Goal: Information Seeking & Learning: Learn about a topic

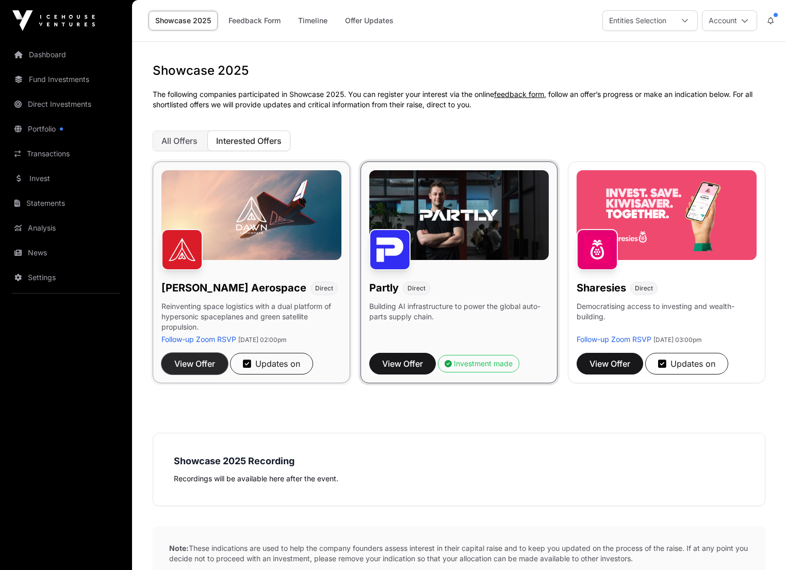
click at [199, 365] on span "View Offer" at bounding box center [194, 363] width 41 height 12
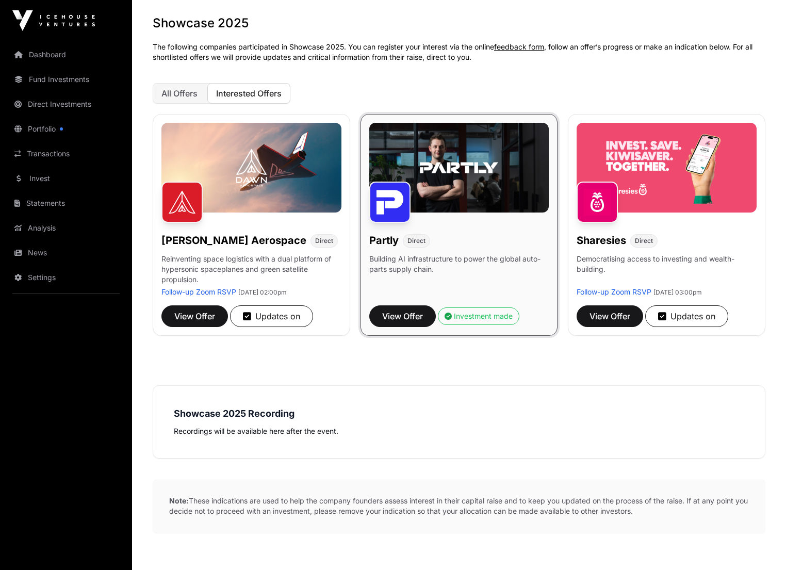
scroll to position [105, 0]
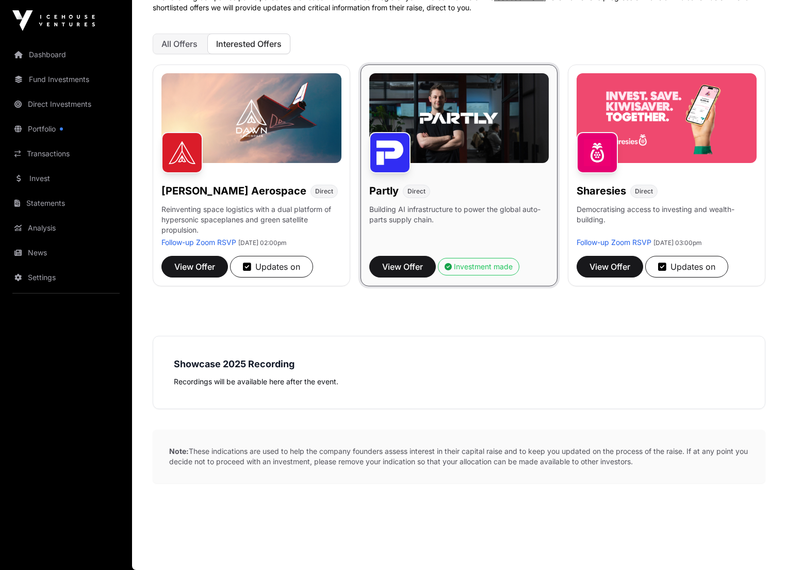
click at [416, 133] on img at bounding box center [459, 118] width 180 height 90
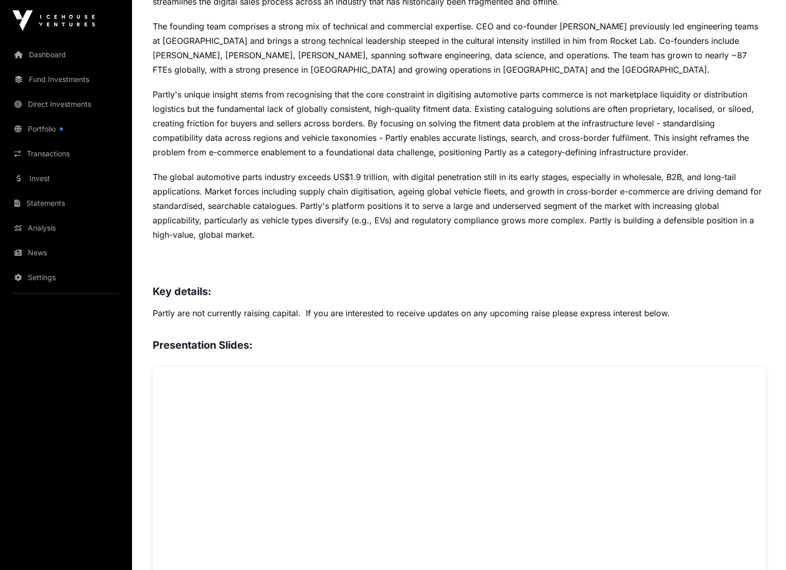
scroll to position [245, 0]
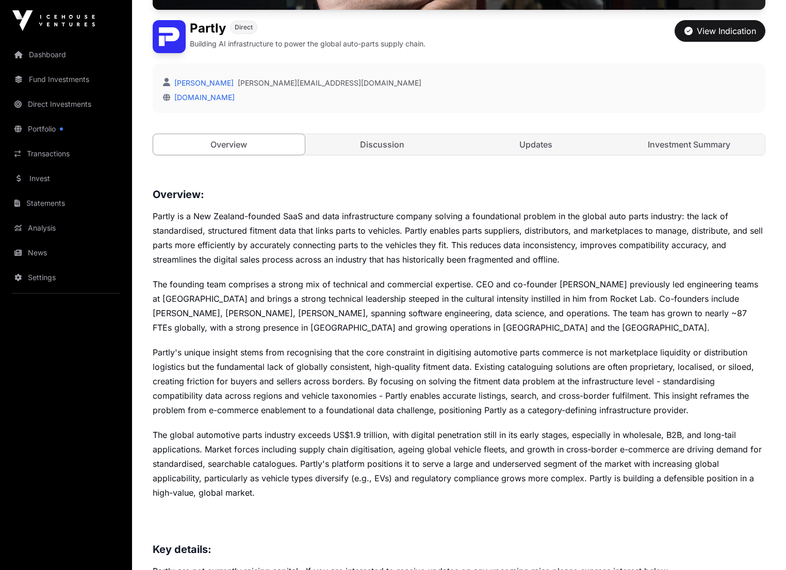
scroll to position [105, 0]
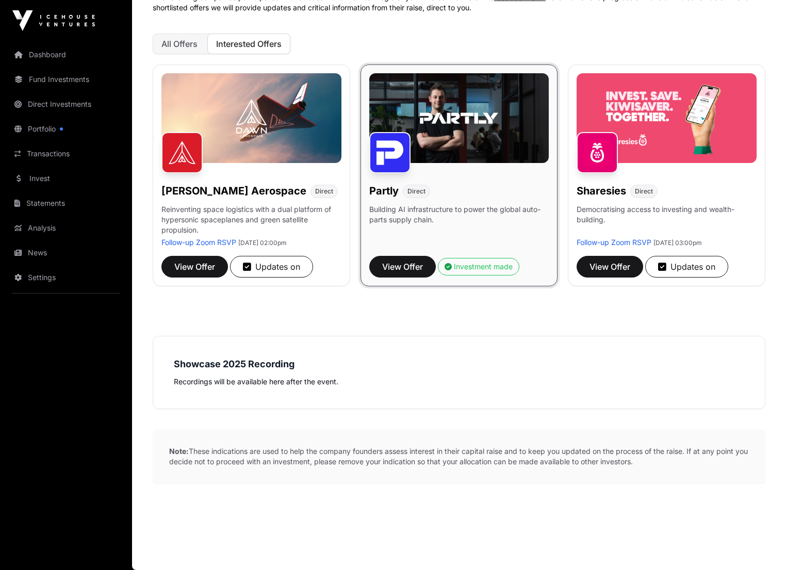
click at [265, 371] on h3 "Showcase 2025 Recording" at bounding box center [459, 364] width 570 height 14
click at [265, 365] on strong "Showcase 2025 Recording" at bounding box center [234, 363] width 121 height 11
click at [271, 383] on p "Recordings will be available here after the event." at bounding box center [459, 381] width 570 height 12
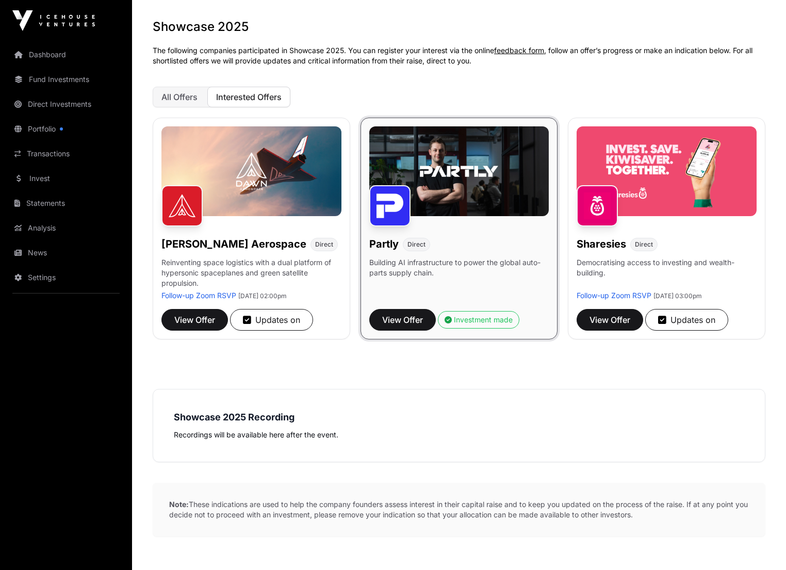
scroll to position [0, 0]
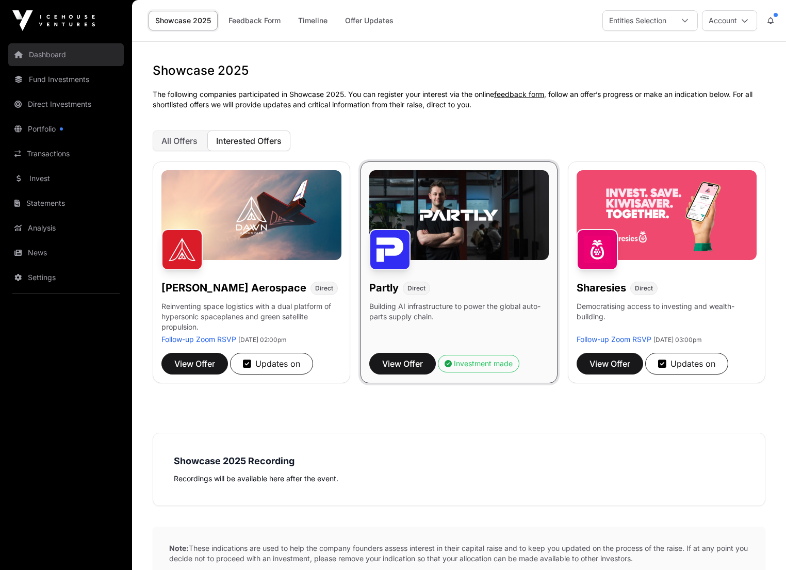
click at [58, 56] on link "Dashboard" at bounding box center [66, 54] width 116 height 23
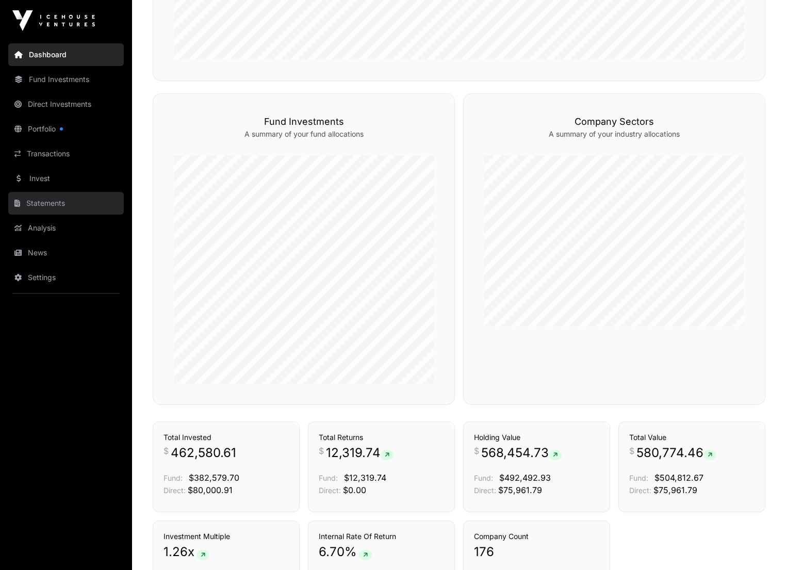
scroll to position [516, 0]
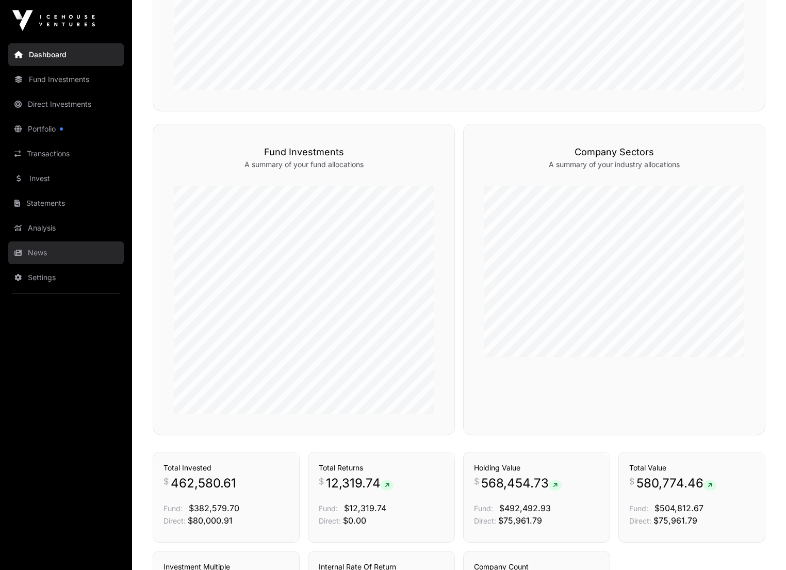
click at [40, 256] on link "News" at bounding box center [66, 252] width 116 height 23
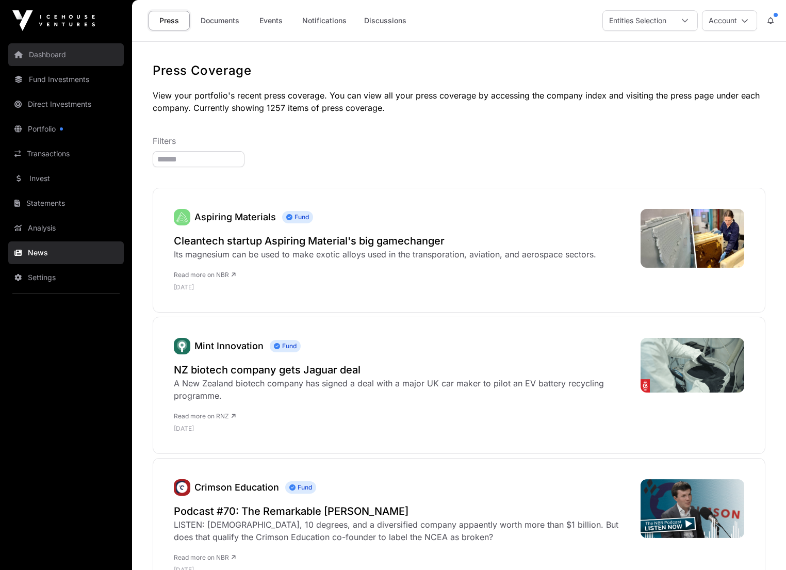
click at [48, 55] on link "Dashboard" at bounding box center [66, 54] width 116 height 23
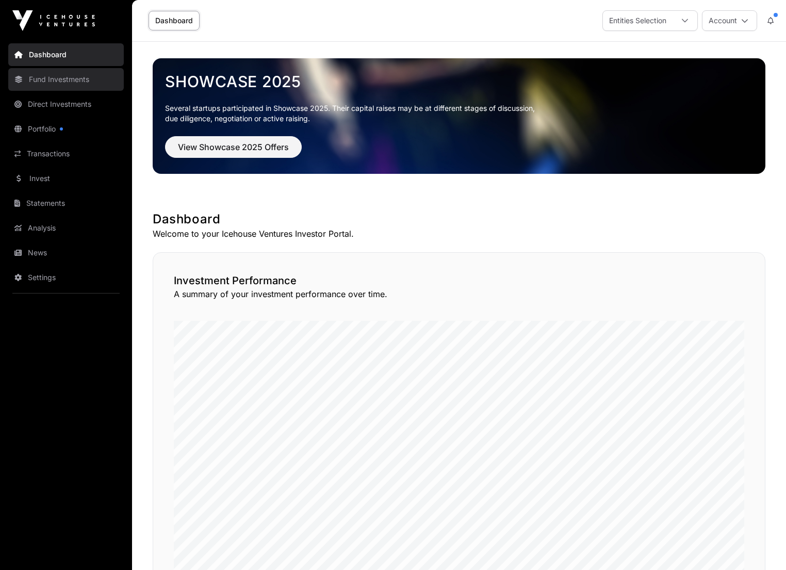
click at [52, 76] on link "Fund Investments" at bounding box center [66, 79] width 116 height 23
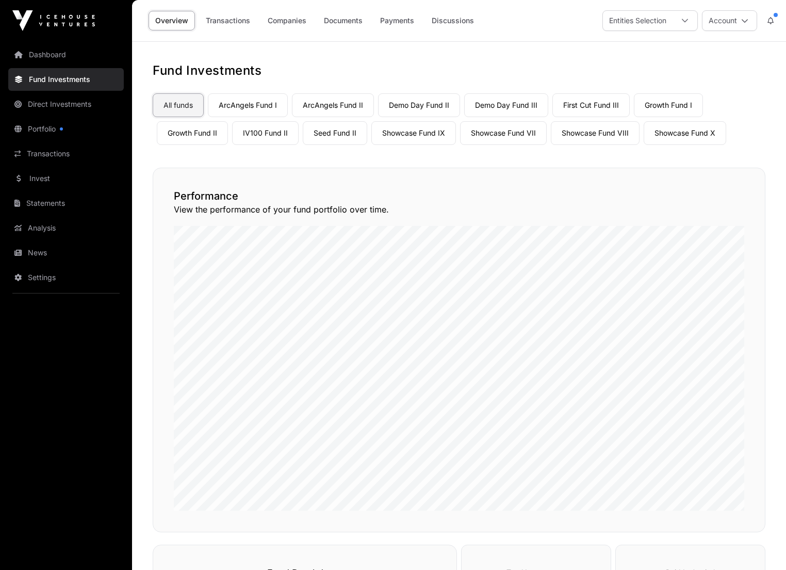
click at [184, 106] on link "All funds" at bounding box center [178, 105] width 51 height 24
click at [232, 21] on link "Transactions" at bounding box center [228, 21] width 58 height 20
click at [238, 22] on link "Transactions" at bounding box center [228, 21] width 58 height 20
click at [223, 19] on link "Transactions" at bounding box center [228, 21] width 58 height 20
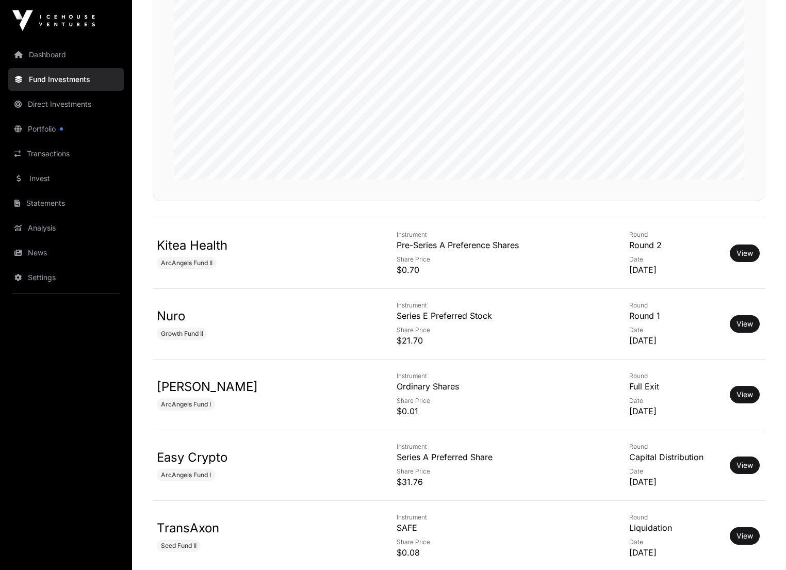
scroll to position [447, 0]
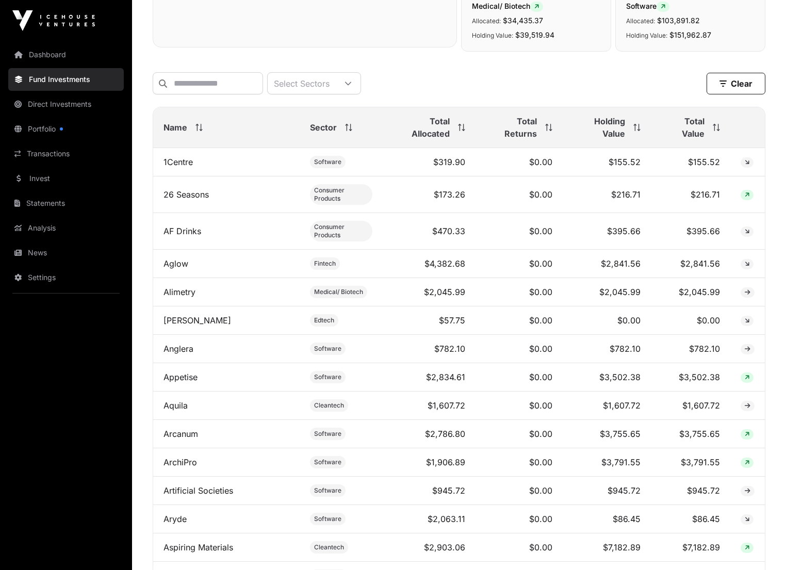
scroll to position [1, 0]
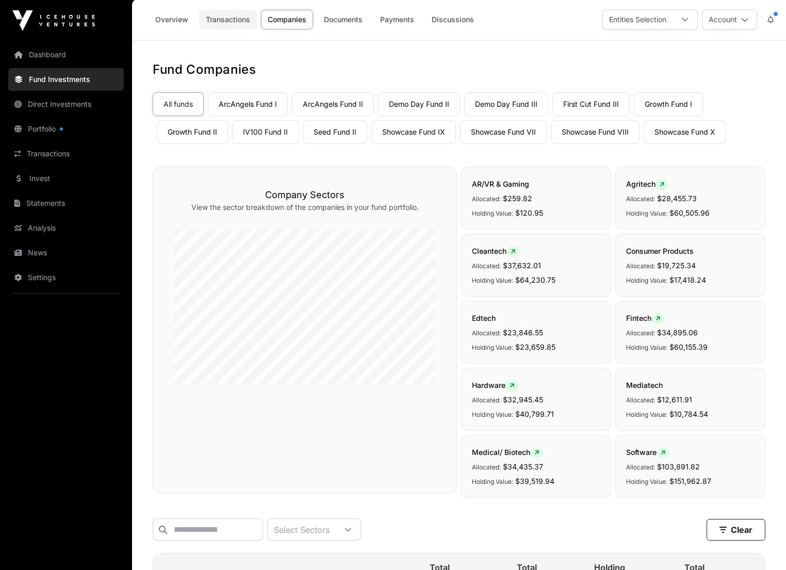
click at [236, 16] on link "Transactions" at bounding box center [228, 20] width 58 height 20
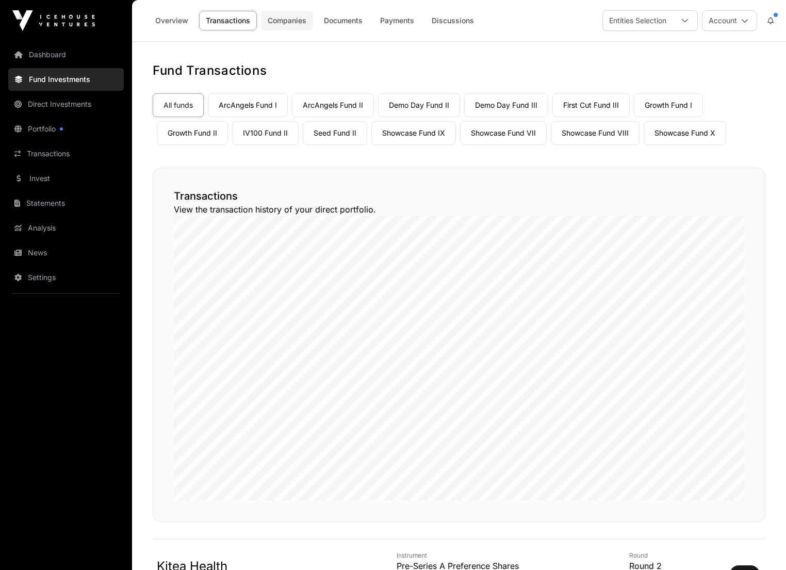
click at [287, 18] on link "Companies" at bounding box center [287, 21] width 52 height 20
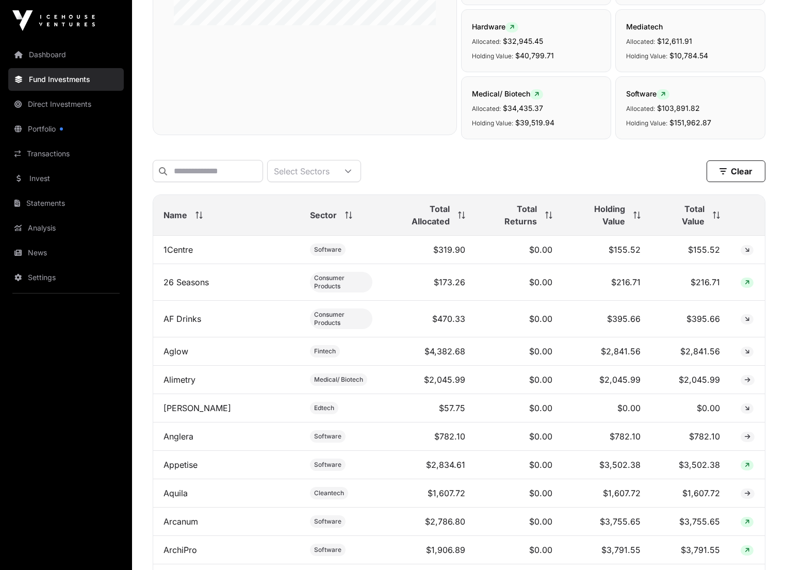
scroll to position [413, 0]
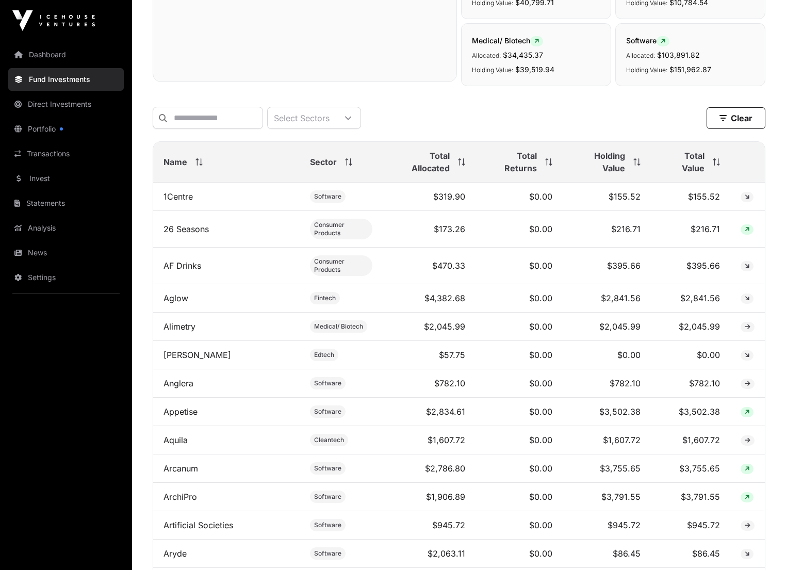
click at [714, 163] on icon at bounding box center [714, 161] width 1 height 7
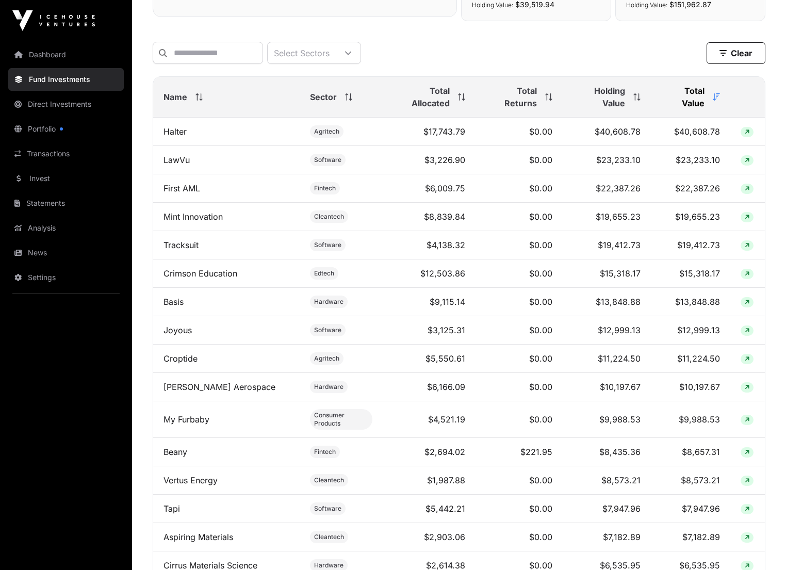
scroll to position [361, 0]
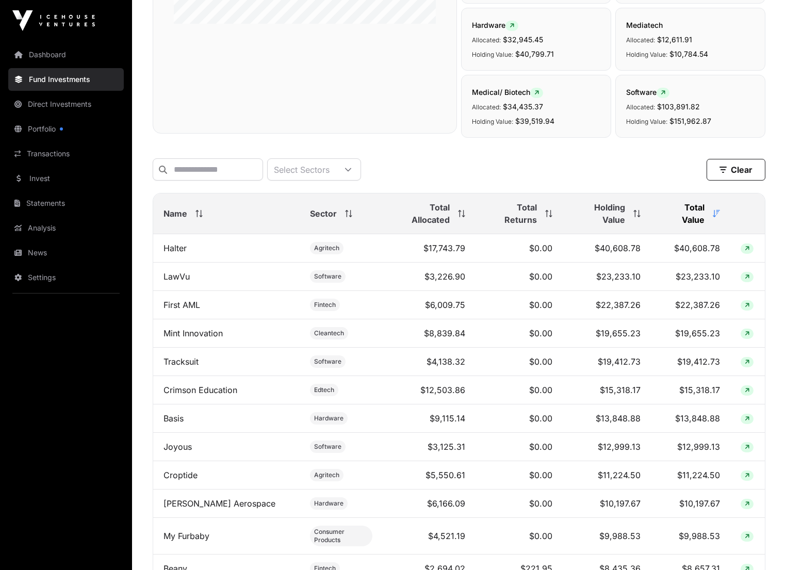
click at [197, 211] on icon at bounding box center [198, 213] width 7 height 7
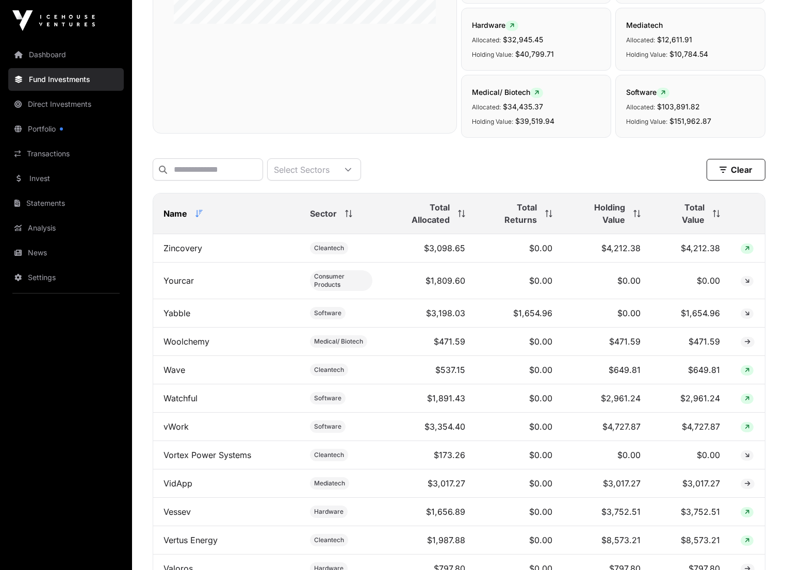
click at [201, 212] on icon at bounding box center [198, 213] width 7 height 7
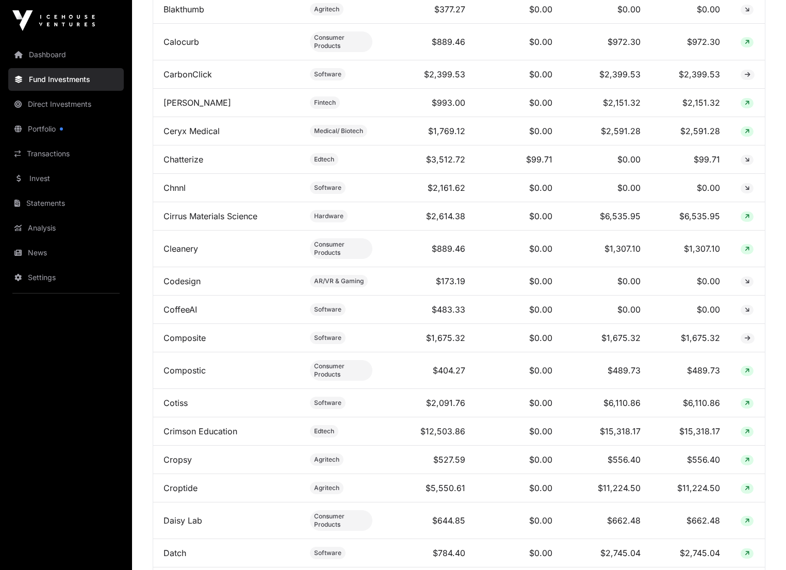
scroll to position [1083, 0]
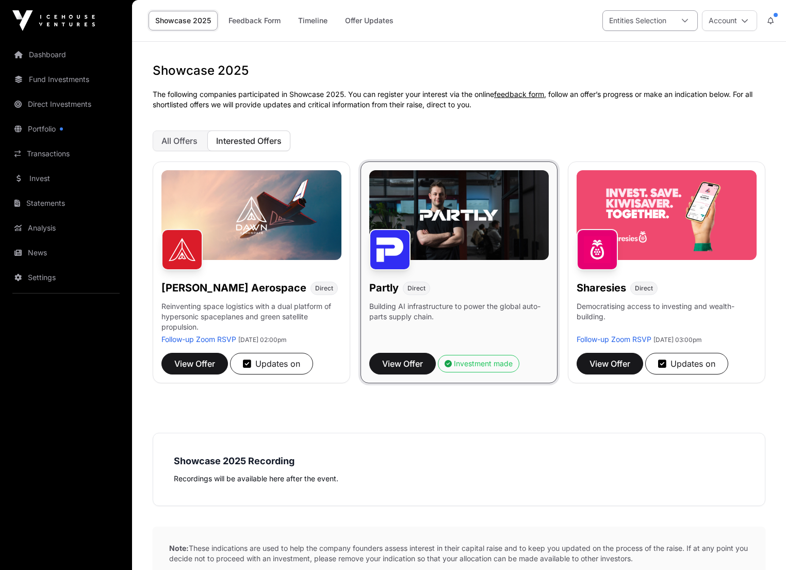
click at [633, 20] on div "Entities Selection" at bounding box center [638, 21] width 70 height 20
click at [35, 251] on link "News" at bounding box center [66, 252] width 116 height 23
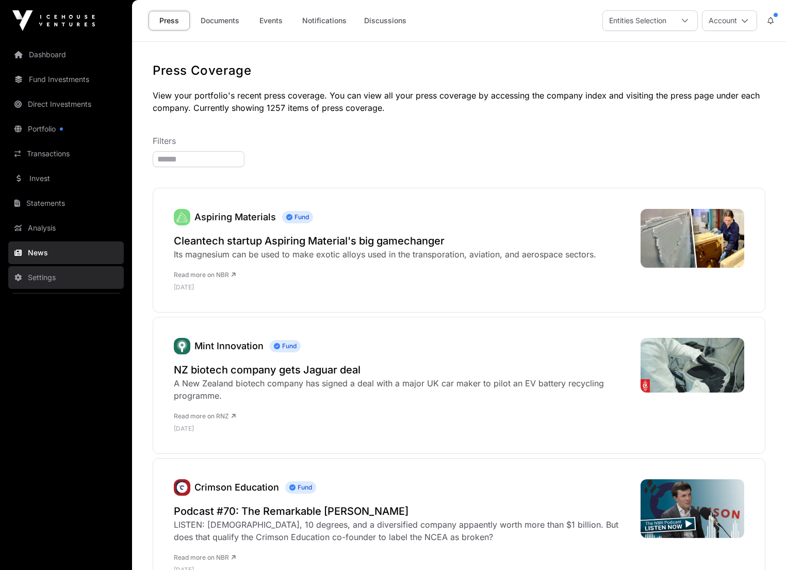
click at [41, 279] on link "Settings" at bounding box center [66, 277] width 116 height 23
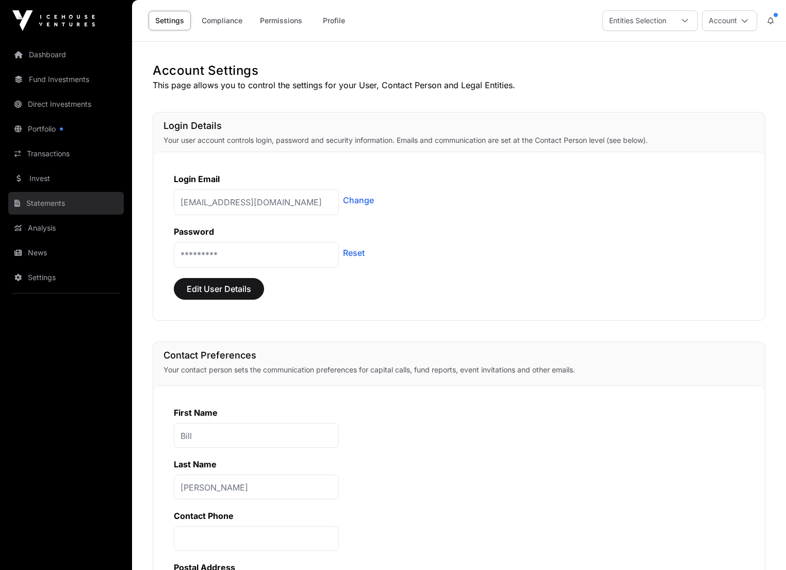
click at [38, 204] on link "Statements" at bounding box center [66, 203] width 116 height 23
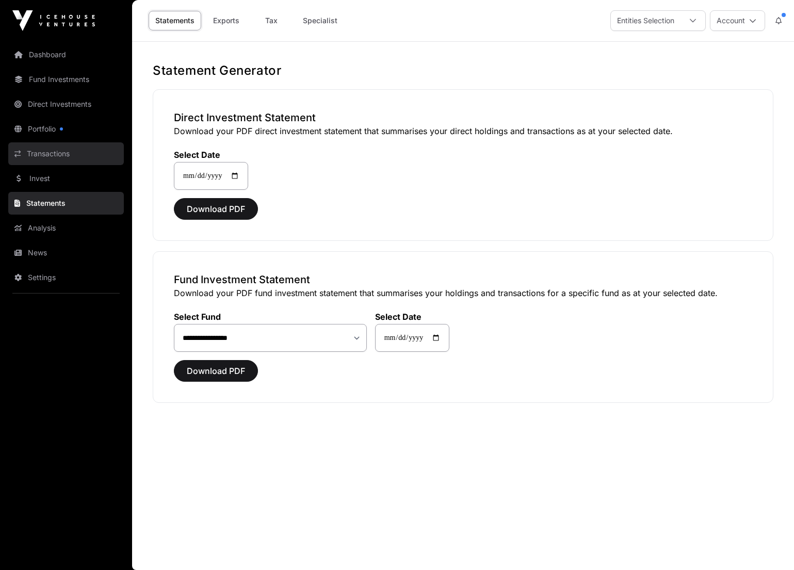
click at [43, 152] on link "Transactions" at bounding box center [66, 153] width 116 height 23
click at [48, 129] on link "Portfolio" at bounding box center [66, 129] width 116 height 23
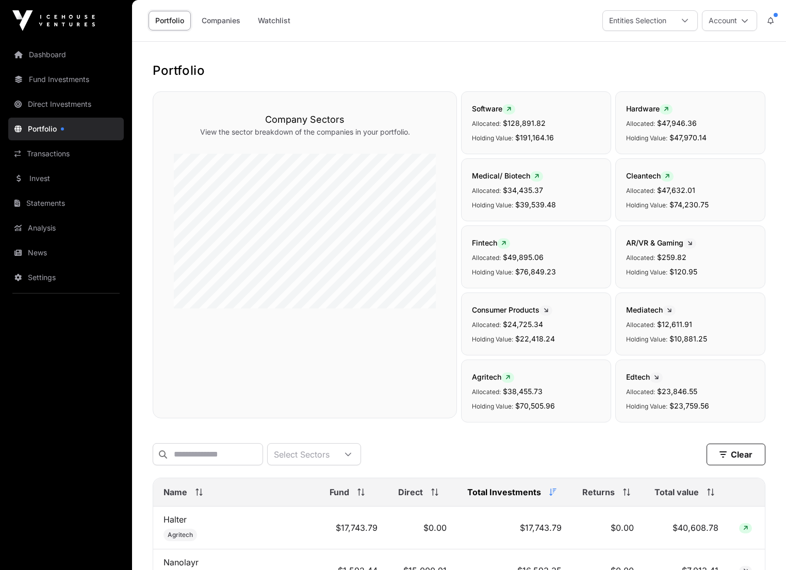
click at [42, 129] on link "Portfolio" at bounding box center [66, 129] width 116 height 23
click at [53, 78] on link "Fund Investments" at bounding box center [66, 79] width 116 height 23
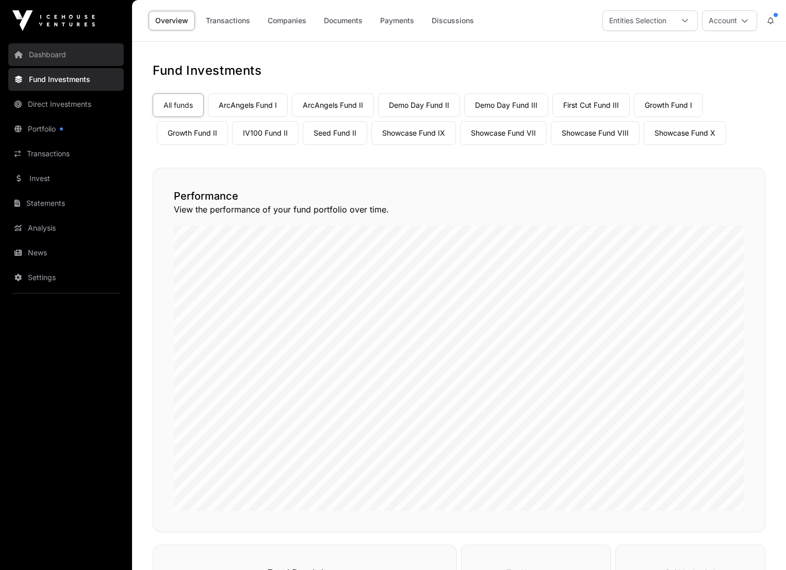
click at [52, 59] on link "Dashboard" at bounding box center [66, 54] width 116 height 23
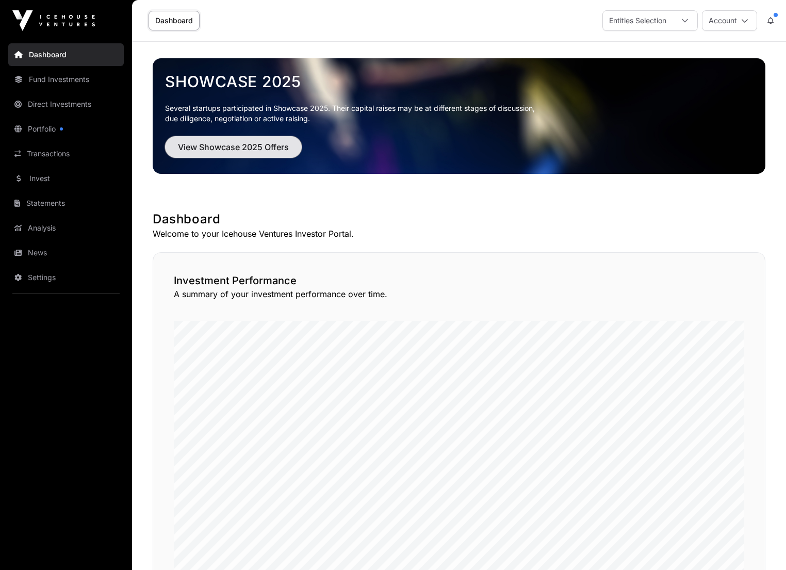
click at [221, 146] on span "View Showcase 2025 Offers" at bounding box center [233, 147] width 111 height 12
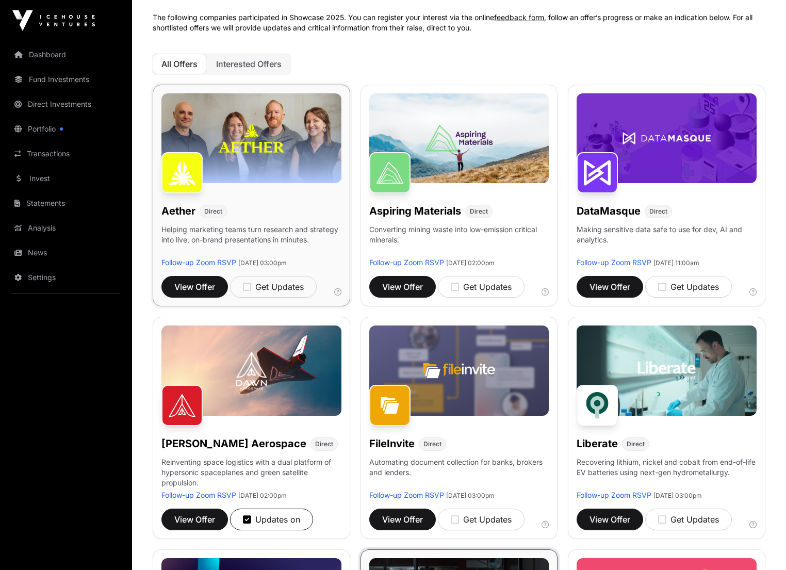
scroll to position [52, 0]
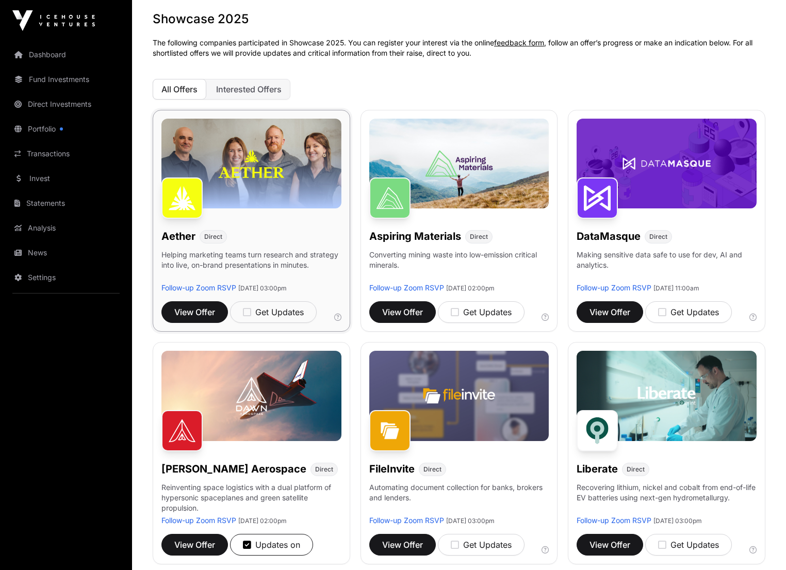
click at [271, 168] on img at bounding box center [251, 164] width 180 height 90
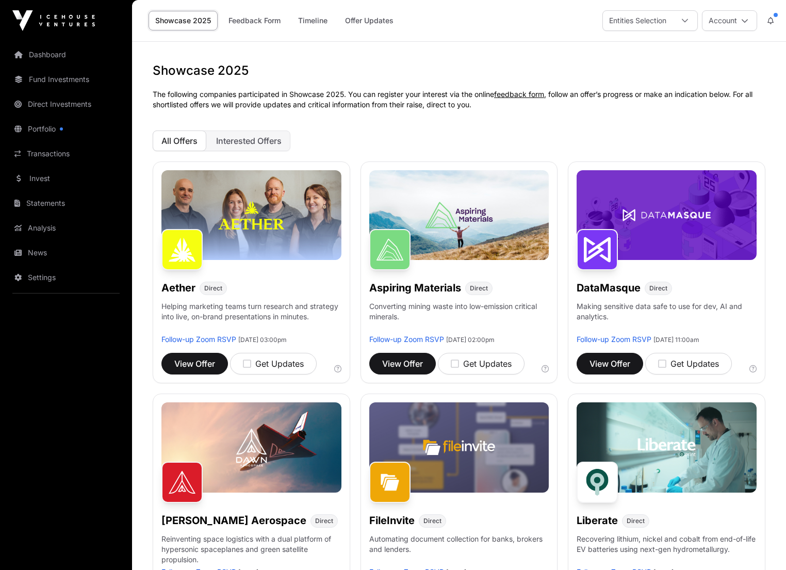
scroll to position [52, 0]
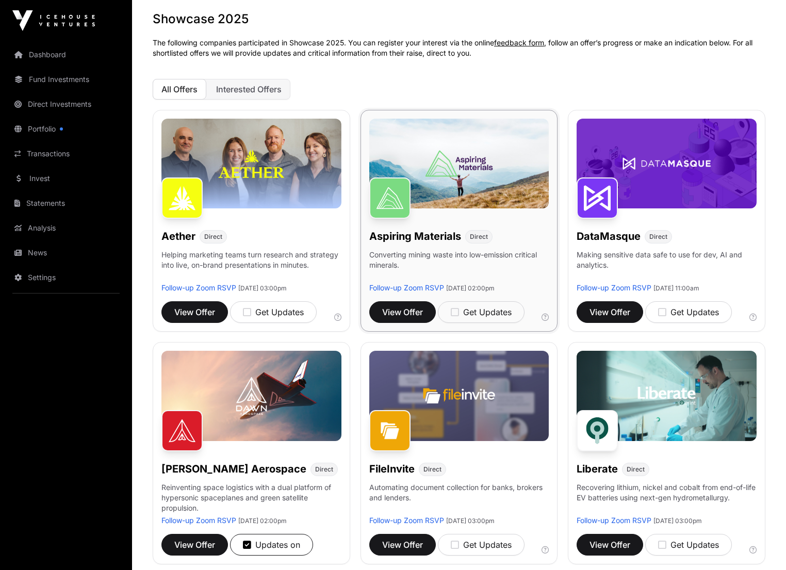
click at [443, 187] on img at bounding box center [459, 164] width 180 height 90
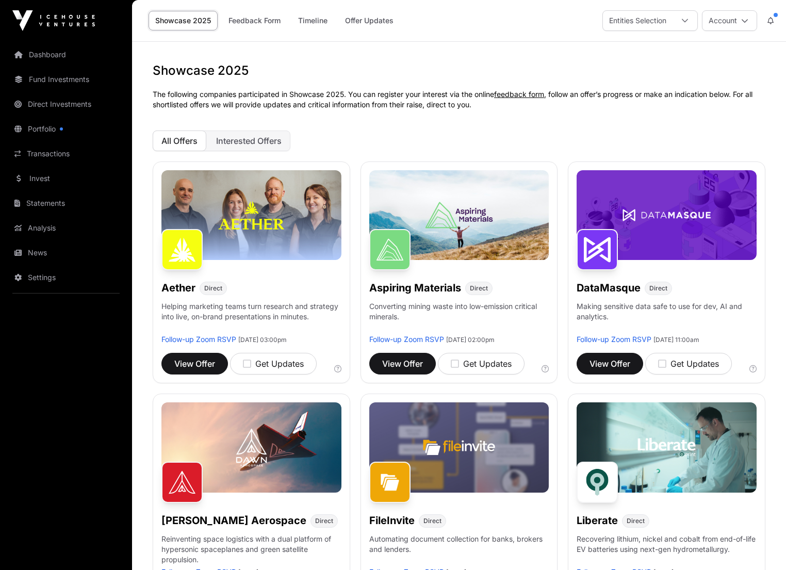
scroll to position [52, 0]
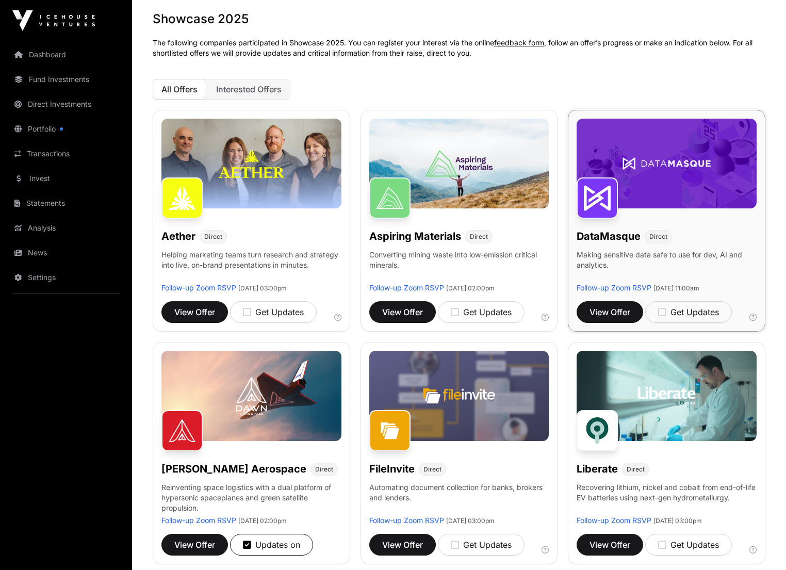
click at [671, 170] on img at bounding box center [666, 164] width 180 height 90
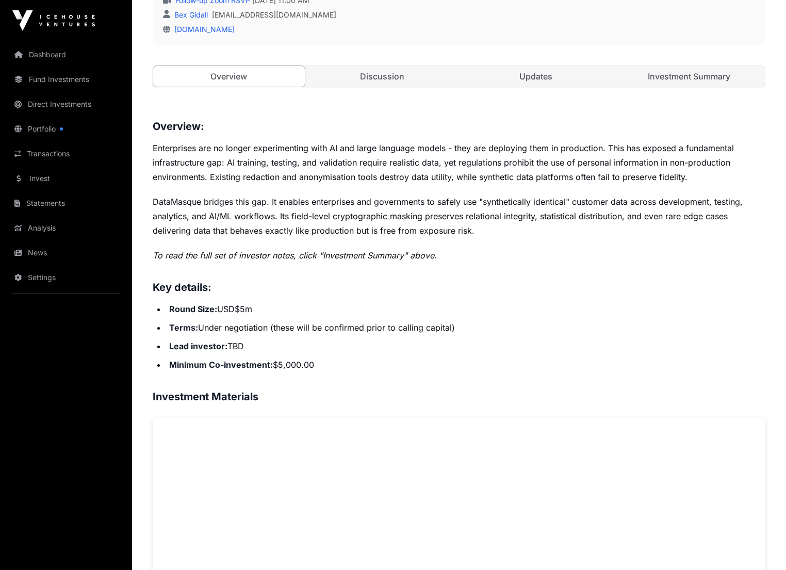
scroll to position [309, 0]
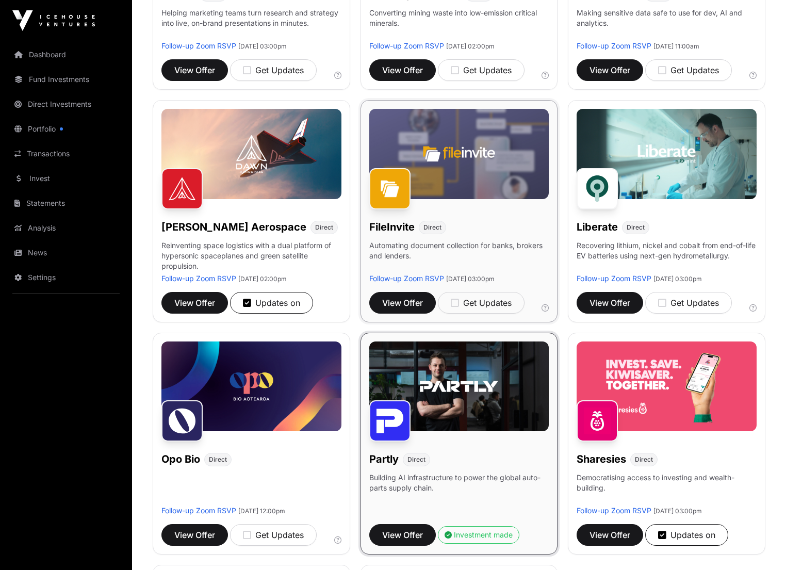
scroll to position [309, 0]
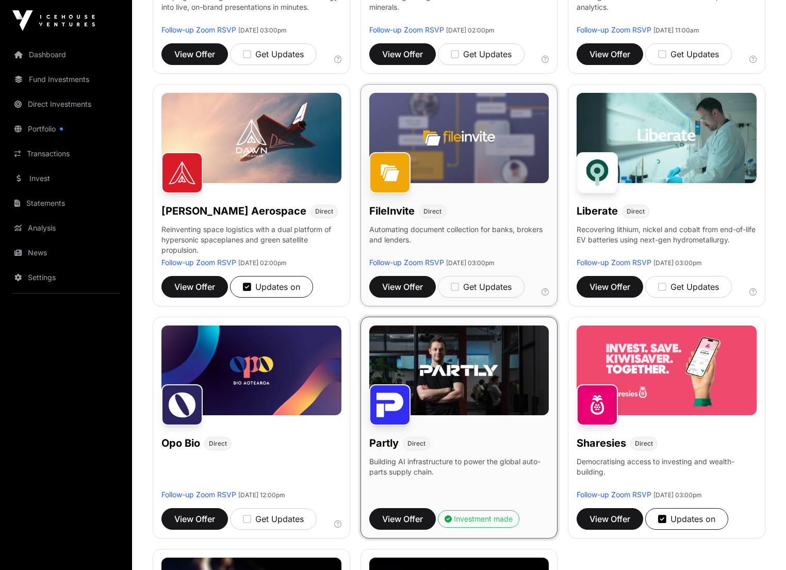
click at [471, 162] on img at bounding box center [459, 138] width 180 height 90
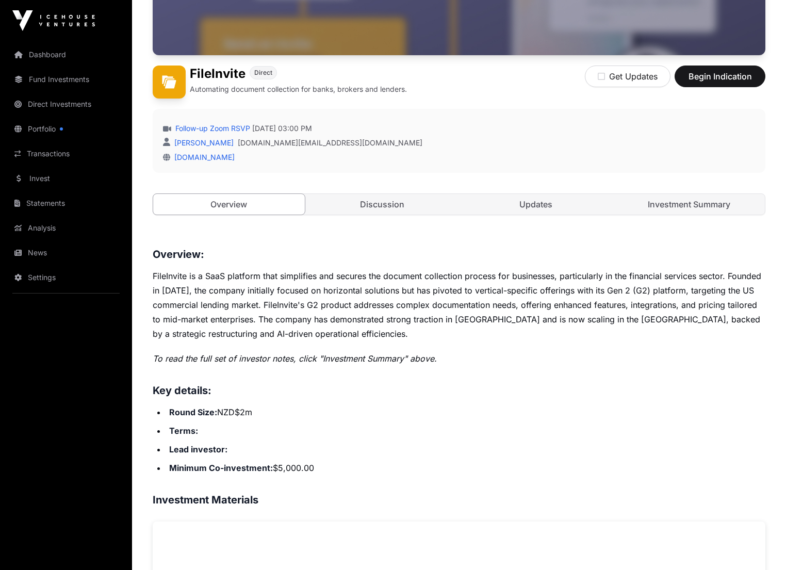
scroll to position [206, 0]
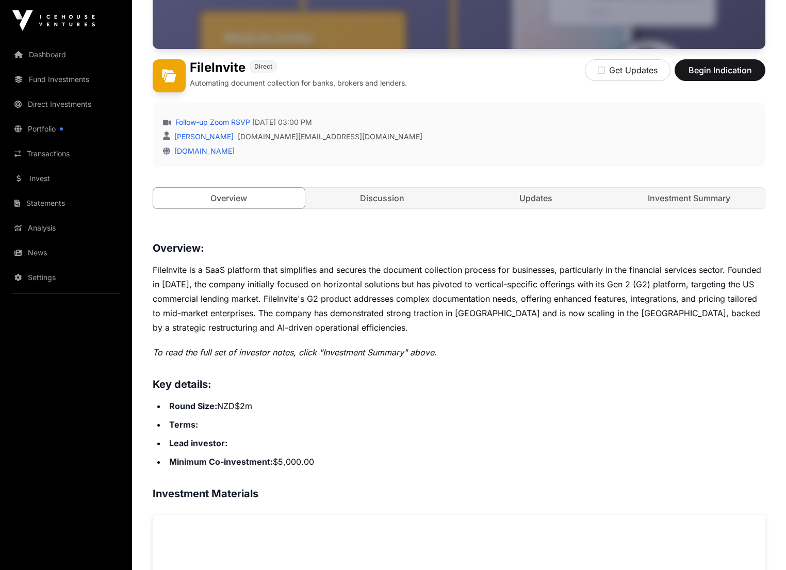
click at [386, 217] on div "Open FileInvite Direct Automating document collection for banks, brokers and le…" at bounding box center [459, 56] width 613 height 345
click at [388, 208] on link "Discussion" at bounding box center [383, 198] width 152 height 21
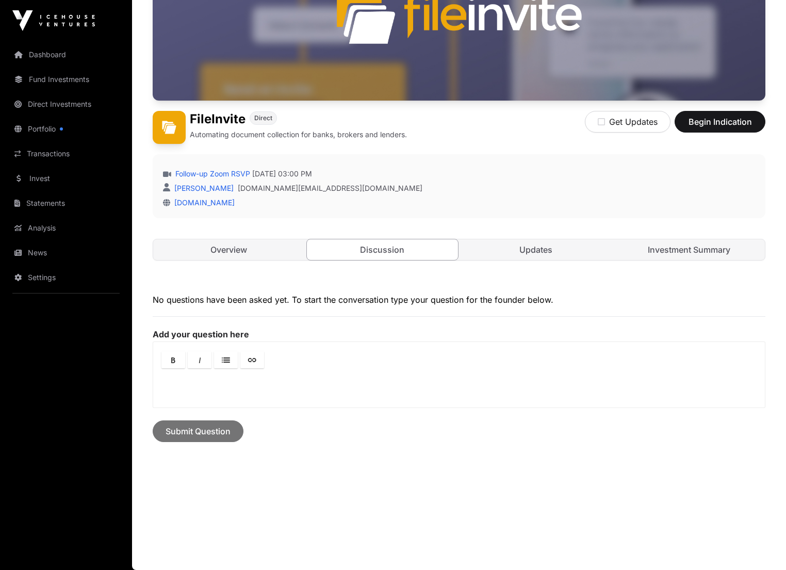
scroll to position [188, 0]
click at [267, 240] on link "Overview" at bounding box center [229, 249] width 152 height 21
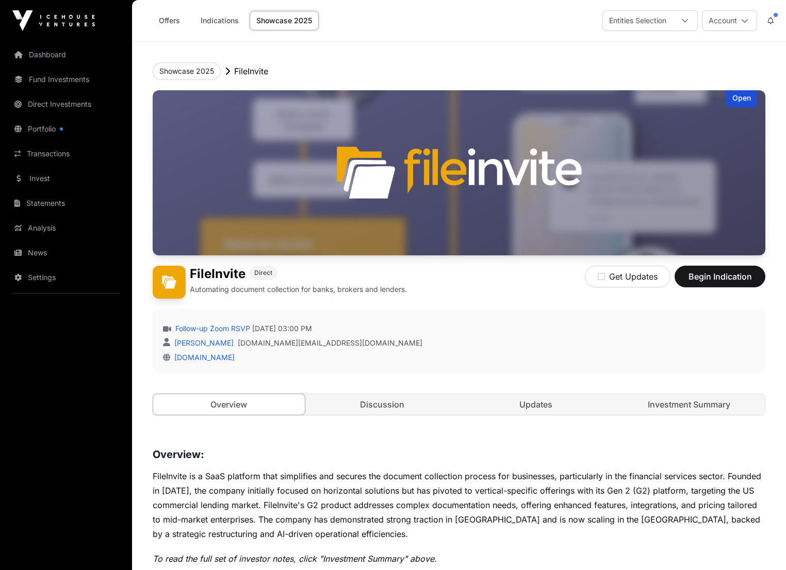
scroll to position [206, 0]
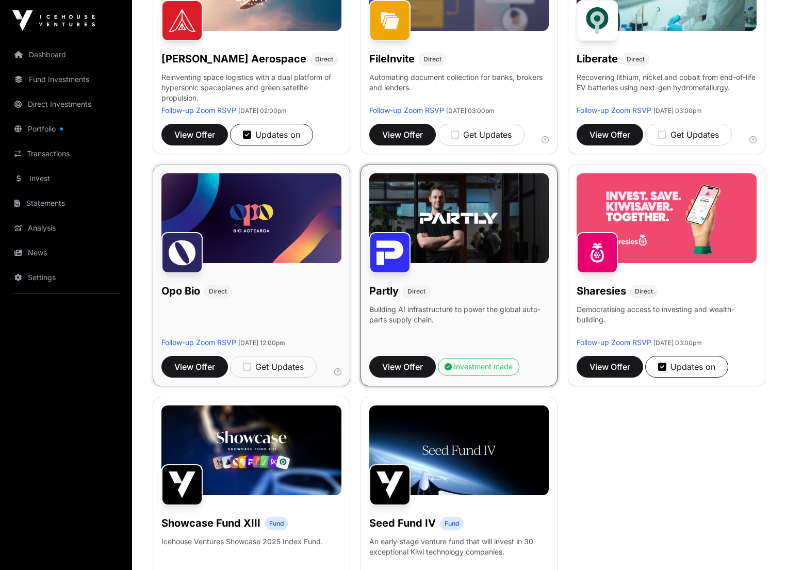
scroll to position [464, 0]
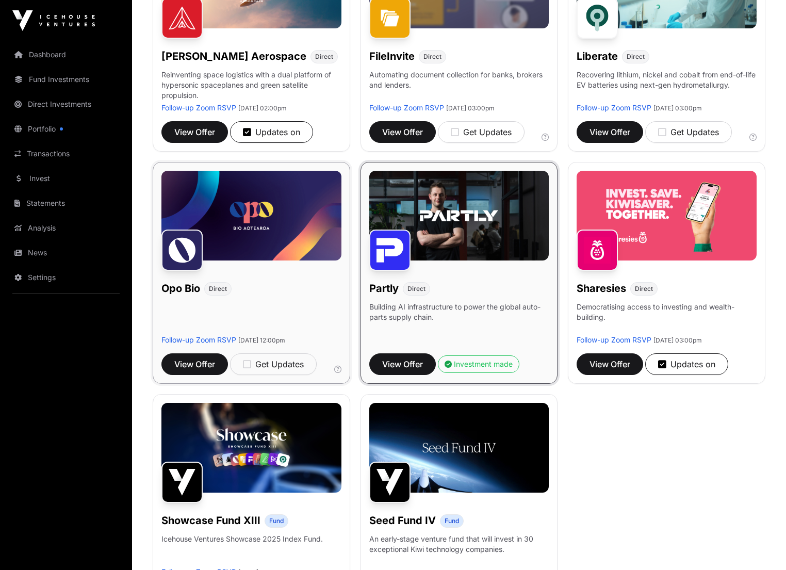
click at [299, 236] on img at bounding box center [251, 216] width 180 height 90
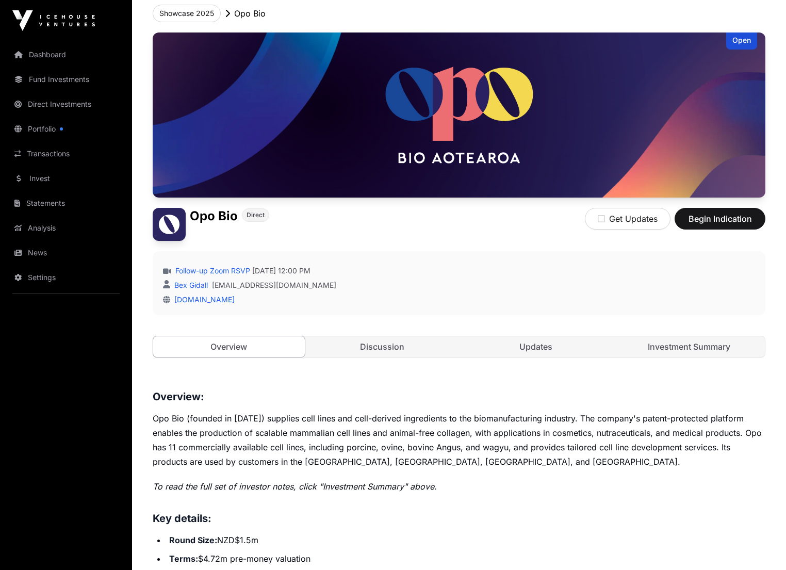
scroll to position [103, 0]
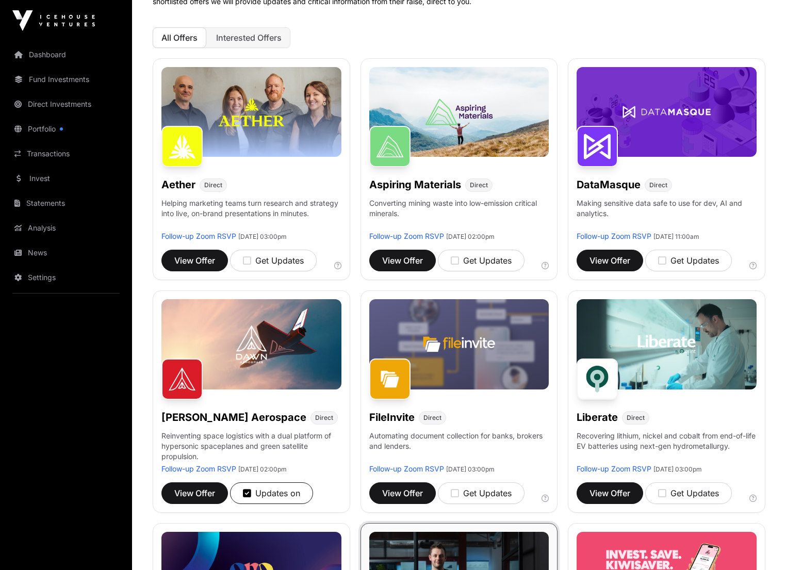
scroll to position [464, 0]
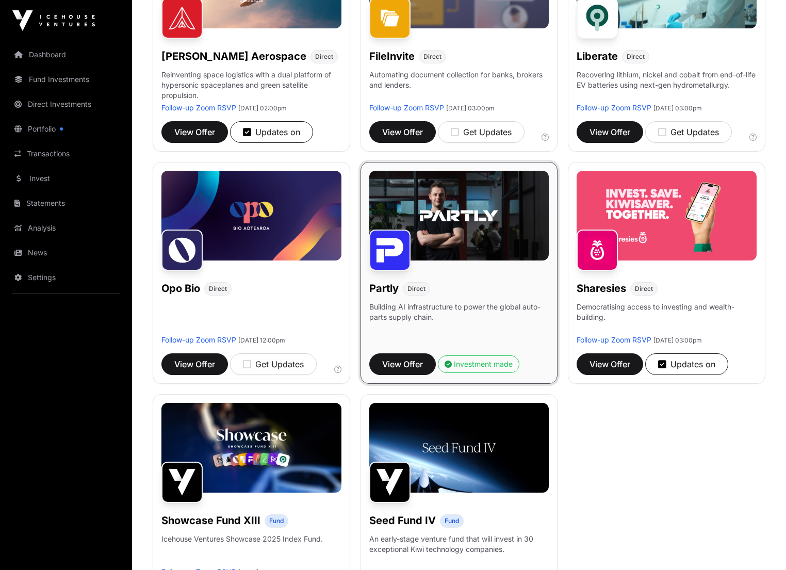
click at [453, 243] on img at bounding box center [459, 216] width 180 height 90
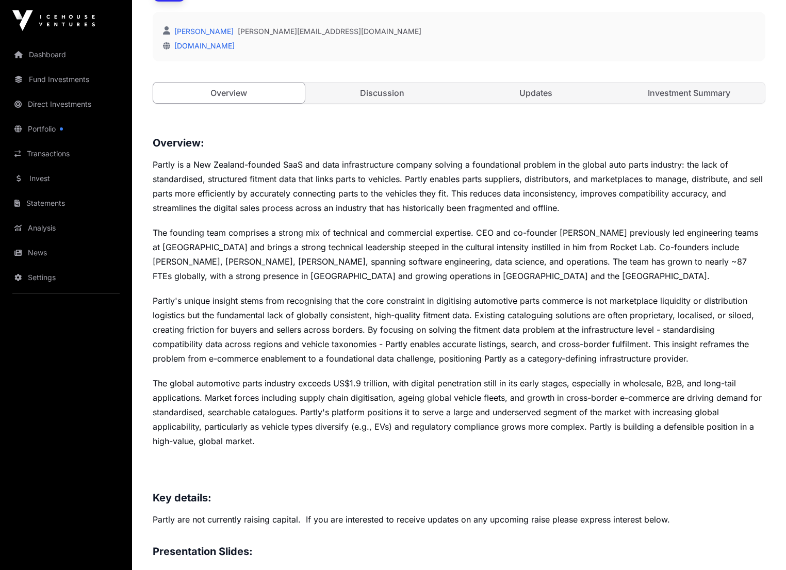
scroll to position [91, 0]
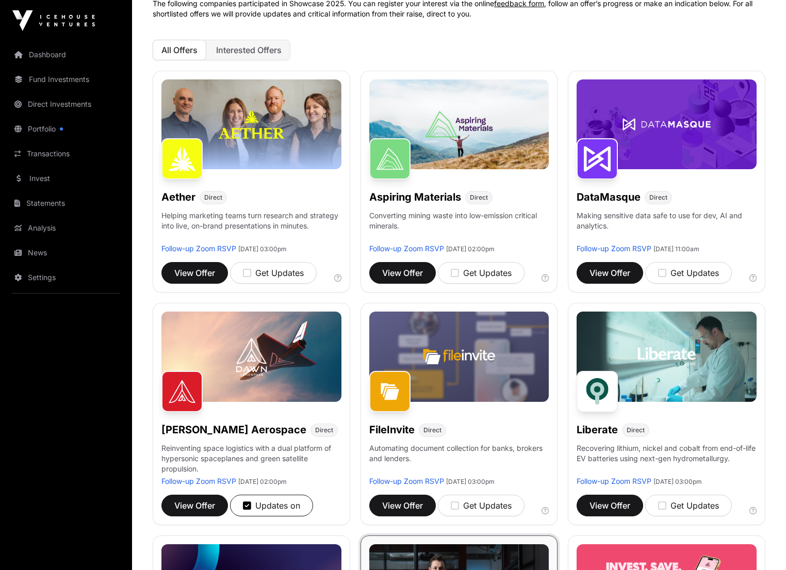
scroll to position [464, 0]
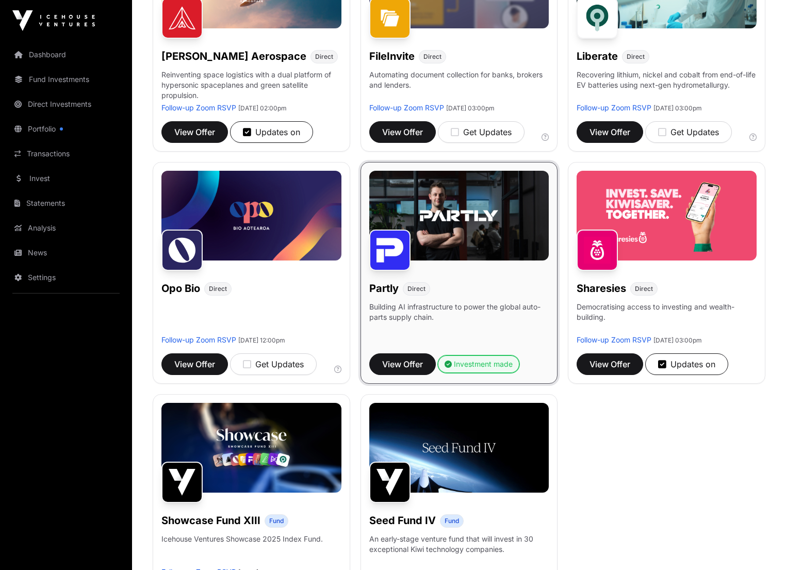
click at [507, 369] on div "Investment made" at bounding box center [478, 364] width 68 height 10
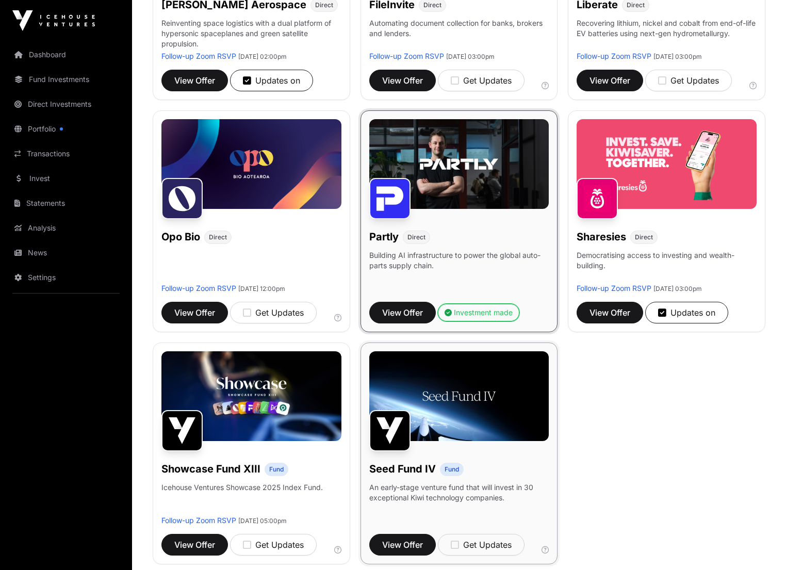
scroll to position [567, 0]
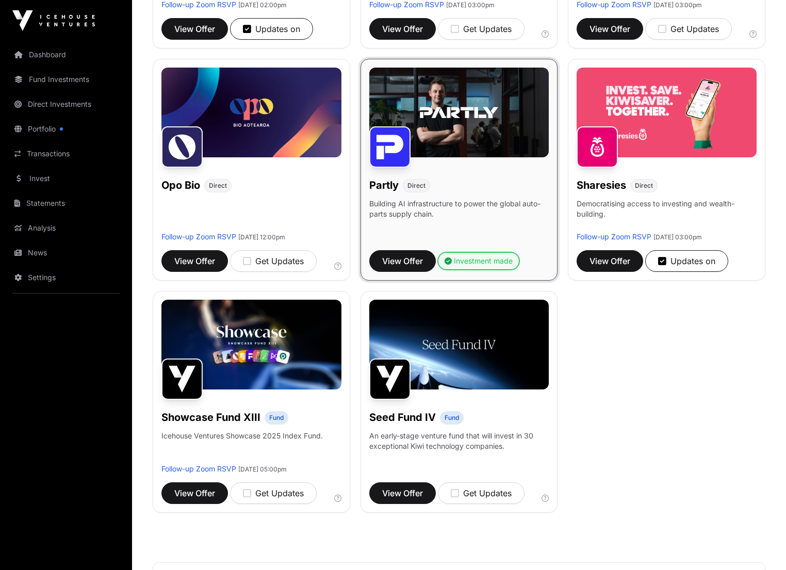
click at [472, 266] on div "Investment made" at bounding box center [478, 261] width 68 height 10
click at [646, 157] on img at bounding box center [666, 113] width 180 height 90
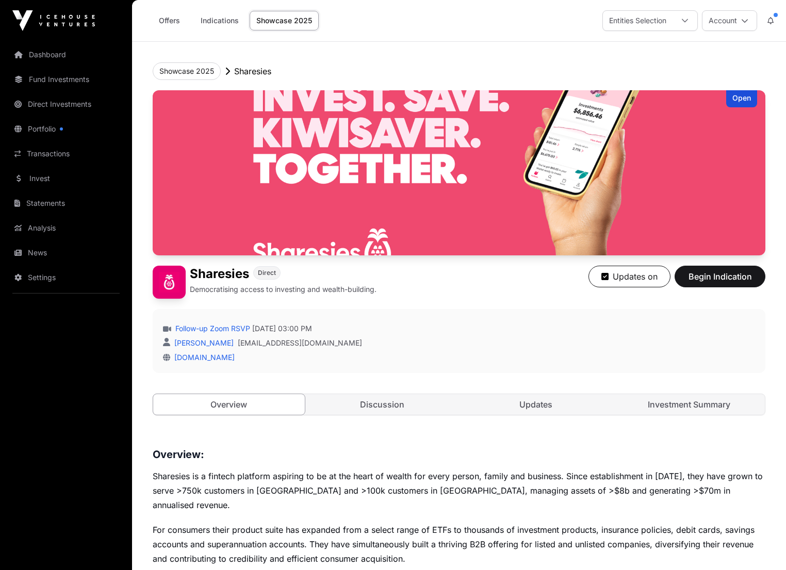
click at [343, 217] on img at bounding box center [459, 172] width 613 height 165
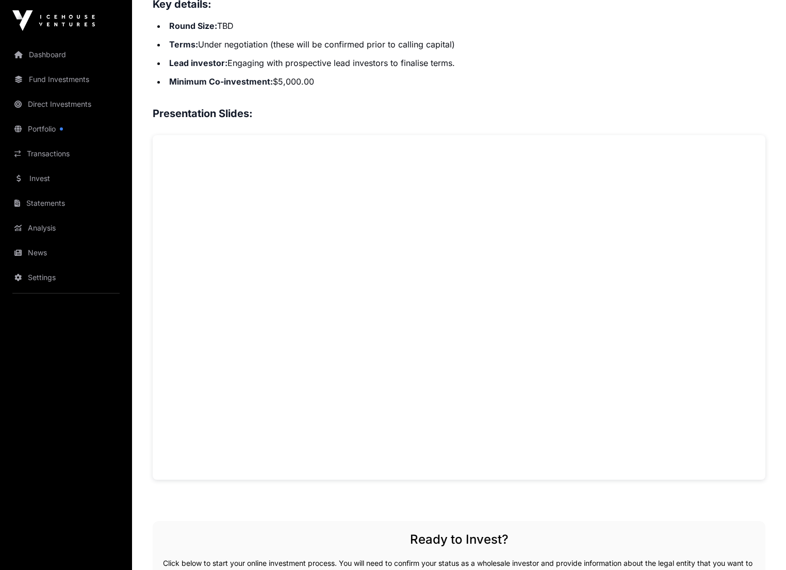
scroll to position [670, 0]
